Goal: Information Seeking & Learning: Learn about a topic

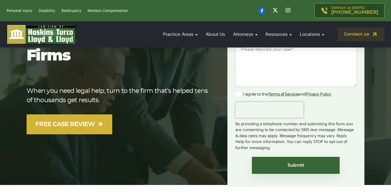
scroll to position [113, 0]
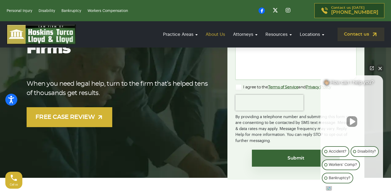
click at [217, 35] on link "About Us" at bounding box center [215, 34] width 25 height 15
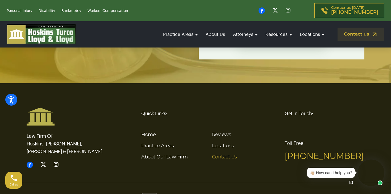
scroll to position [1535, 0]
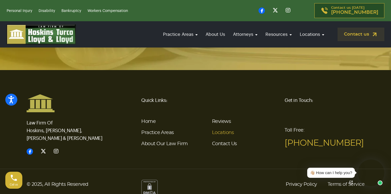
click at [222, 131] on link "Locations" at bounding box center [223, 133] width 22 height 5
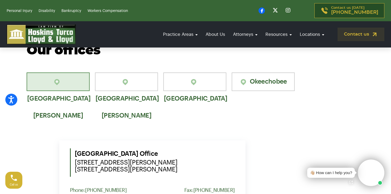
scroll to position [364, 0]
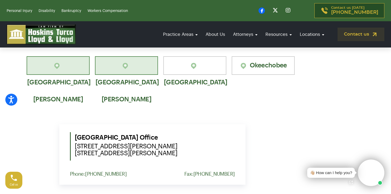
click at [140, 71] on link "[GEOGRAPHIC_DATA][PERSON_NAME]" at bounding box center [126, 65] width 63 height 19
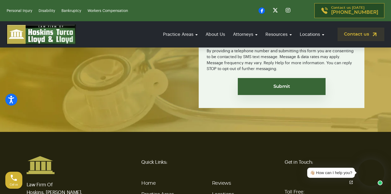
scroll to position [1404, 0]
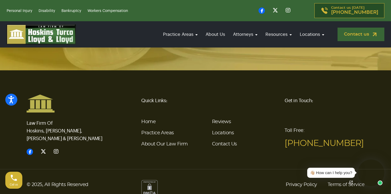
click at [349, 34] on link "Contact us" at bounding box center [360, 35] width 47 height 14
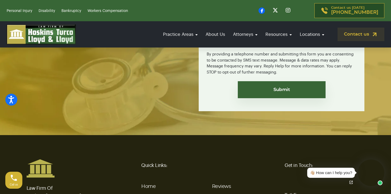
scroll to position [1303, 0]
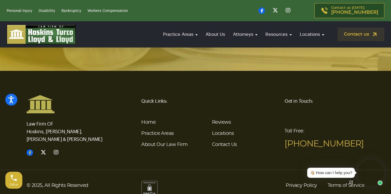
click at [30, 150] on icon at bounding box center [30, 153] width 6 height 6
click at [57, 150] on icon at bounding box center [56, 152] width 5 height 5
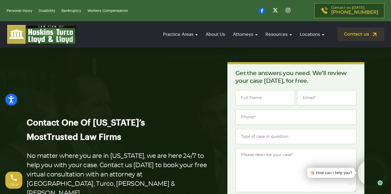
scroll to position [0, 0]
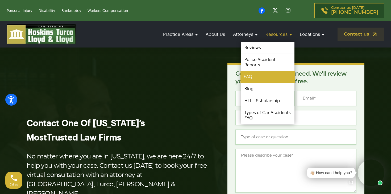
click at [258, 78] on link "FAQ" at bounding box center [267, 77] width 55 height 12
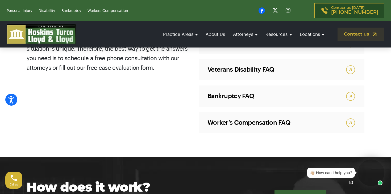
scroll to position [383, 0]
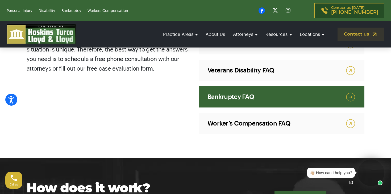
click at [253, 93] on link "Bankruptcy FAQ" at bounding box center [282, 96] width 166 height 21
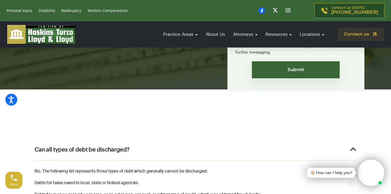
scroll to position [145, 0]
